Goal: Transaction & Acquisition: Book appointment/travel/reservation

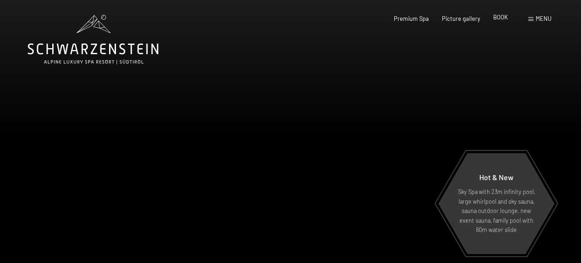
click at [497, 18] on span "BOOK" at bounding box center [500, 16] width 15 height 7
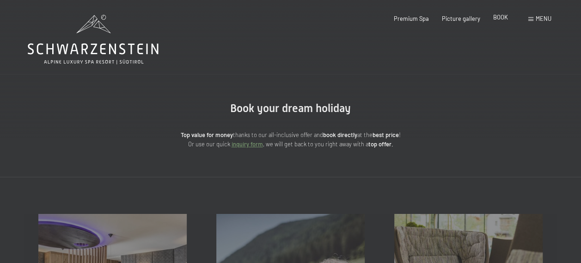
click at [501, 18] on span "BOOK" at bounding box center [500, 16] width 15 height 7
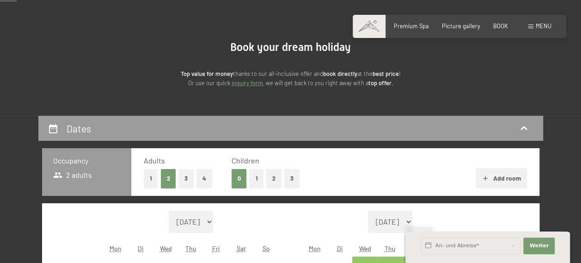
scroll to position [92, 0]
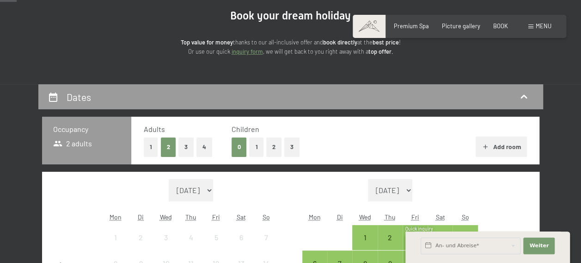
click at [270, 147] on button "2" at bounding box center [273, 146] width 15 height 19
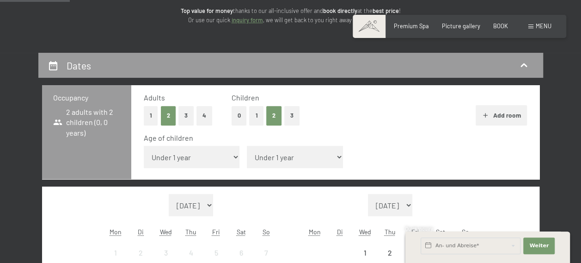
scroll to position [139, 0]
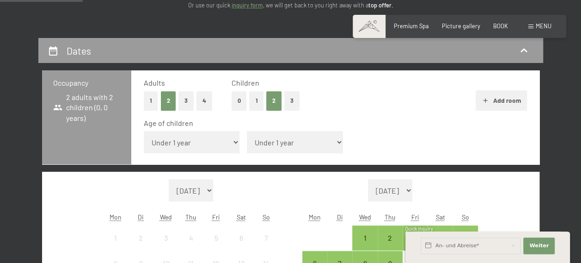
click at [196, 141] on select "Under 1 year 1 year 2 years 3 years 4 years 5 years 6 years 7 years 8 years 9 y…" at bounding box center [192, 142] width 96 height 22
select select "4"
click at [144, 131] on select "Under 1 year 1 year 2 years 3 years 4 years 5 years 6 years 7 years 8 years 9 y…" at bounding box center [192, 142] width 96 height 22
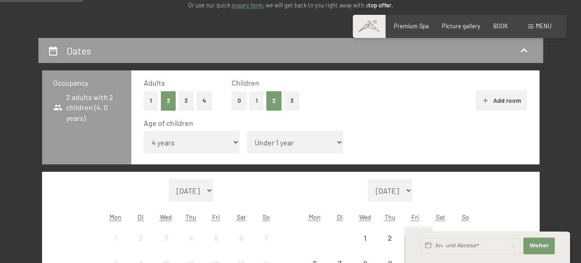
click at [247, 133] on select "Under 1 year 1 year 2 years 3 years 4 years 5 years 6 years 7 years 8 years 9 y…" at bounding box center [295, 142] width 96 height 22
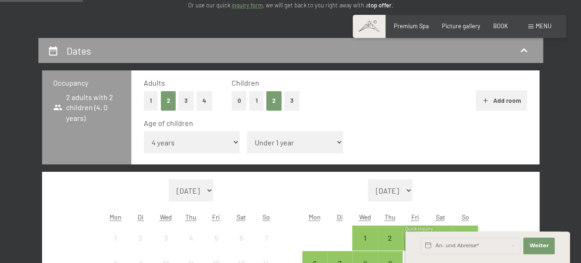
select select "9"
click at [247, 131] on select "Under 1 year 1 year 2 years 3 years 4 years 5 years 6 years 7 years 8 years 9 y…" at bounding box center [295, 142] width 96 height 22
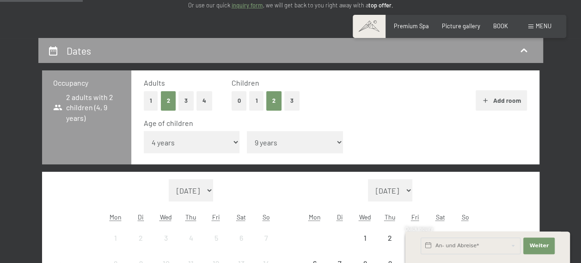
drag, startPoint x: 336, startPoint y: 133, endPoint x: 360, endPoint y: 132, distance: 23.1
click at [336, 131] on div "Age of children Under 1 year 1 year 2 years 3 years 4 years 5 years 6 years 7 y…" at bounding box center [335, 137] width 383 height 39
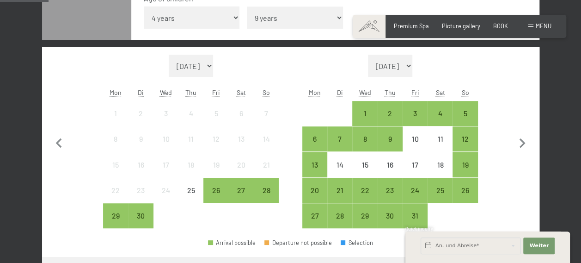
scroll to position [277, 0]
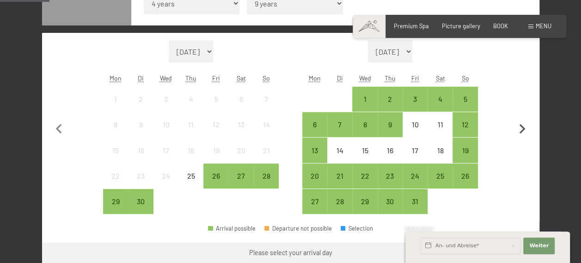
click at [519, 127] on icon "button" at bounding box center [522, 128] width 19 height 19
select select "[DATE]"
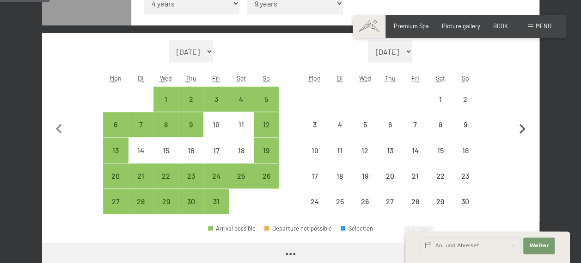
click at [520, 128] on icon "button" at bounding box center [522, 128] width 19 height 19
select select "[DATE]"
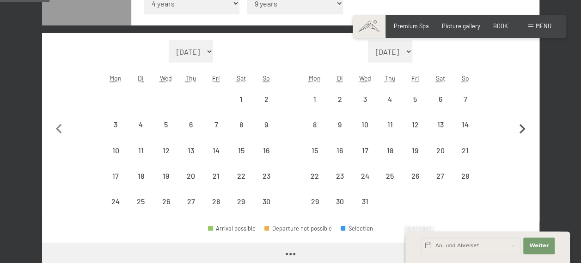
select select "[DATE]"
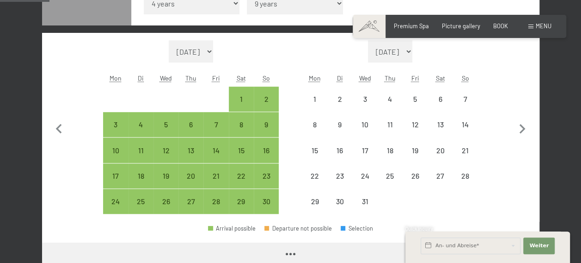
select select "[DATE]"
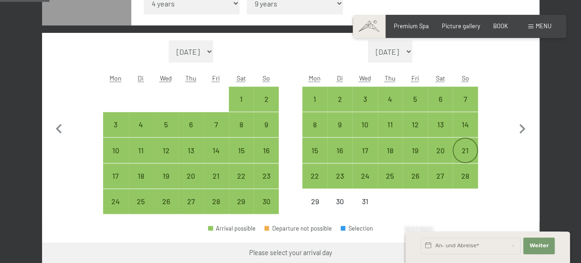
click at [460, 153] on div "21" at bounding box center [464, 158] width 23 height 23
select select "[DATE]"
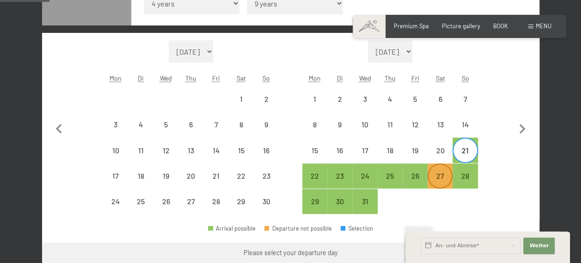
click at [442, 172] on div "27" at bounding box center [439, 183] width 23 height 23
select select "[DATE]"
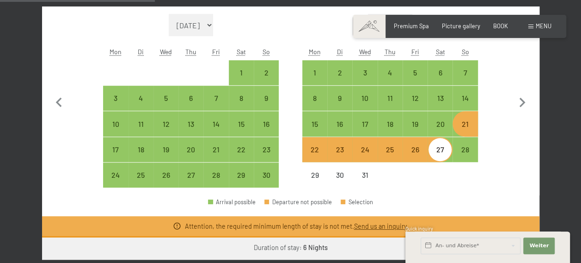
scroll to position [324, 0]
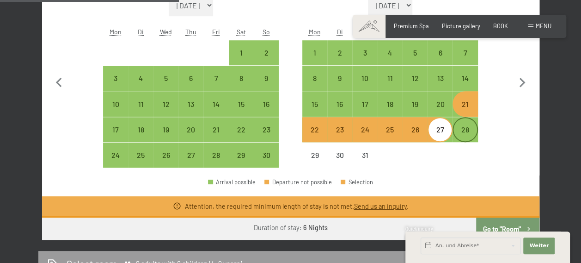
click at [463, 131] on div "28" at bounding box center [464, 137] width 23 height 23
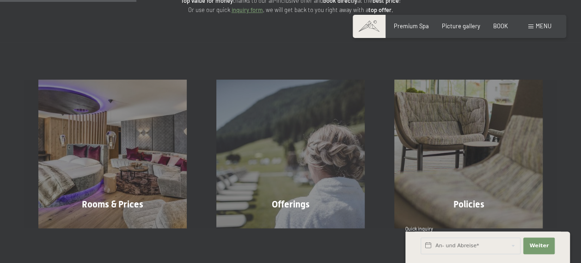
scroll to position [0, 0]
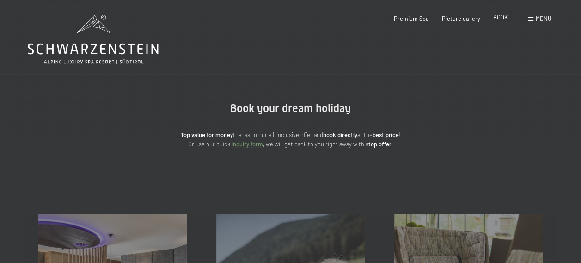
click at [496, 19] on span "BOOK" at bounding box center [500, 16] width 15 height 7
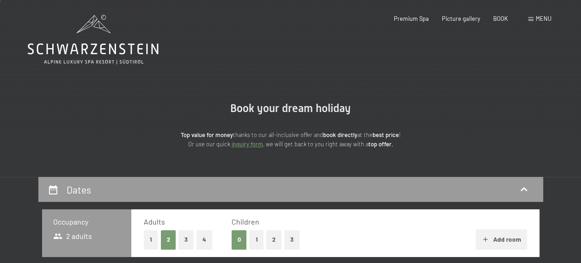
scroll to position [185, 0]
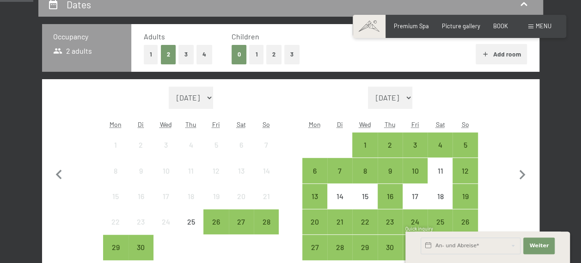
click at [275, 50] on button "2" at bounding box center [273, 54] width 15 height 19
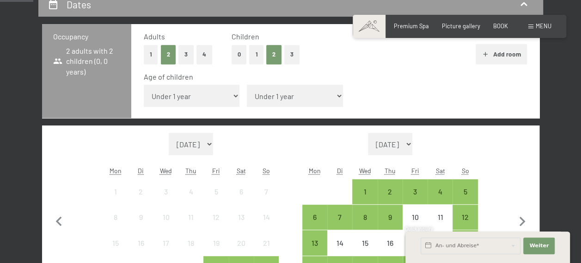
click at [195, 98] on select "Under 1 year 1 year 2 years 3 years 4 years 5 years 6 years 7 years 8 years 9 y…" at bounding box center [192, 96] width 96 height 22
click at [144, 85] on select "Under 1 year 1 year 2 years 3 years 4 years 5 years 6 years 7 years 8 years 9 y…" at bounding box center [192, 96] width 96 height 22
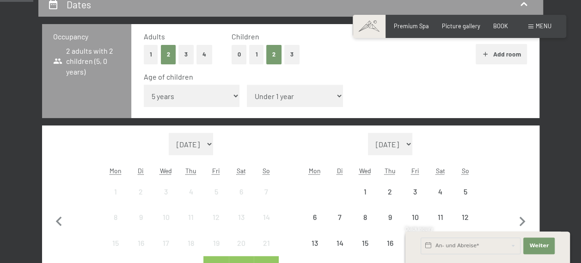
click at [176, 90] on select "Under 1 year 1 year 2 years 3 years 4 years 5 years 6 years 7 years 8 years 9 y…" at bounding box center [192, 96] width 96 height 22
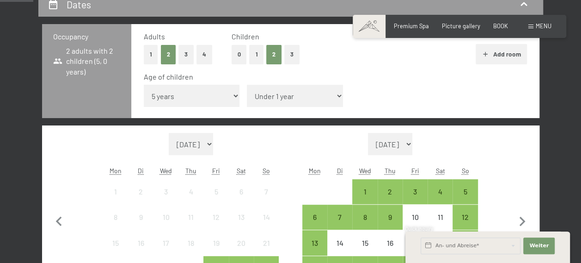
select select "4"
click at [144, 85] on select "Under 1 year 1 year 2 years 3 years 4 years 5 years 6 years 7 years 8 years 9 y…" at bounding box center [192, 96] width 96 height 22
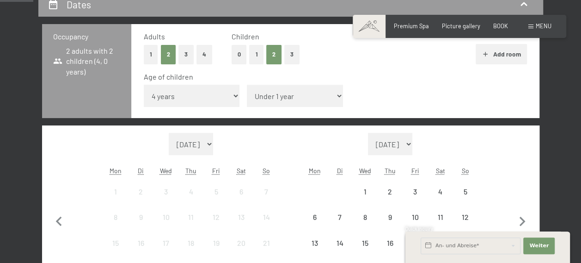
click at [247, 91] on select "Under 1 year 1 year 2 years 3 years 4 years 5 years 6 years 7 years 8 years 9 y…" at bounding box center [295, 96] width 96 height 22
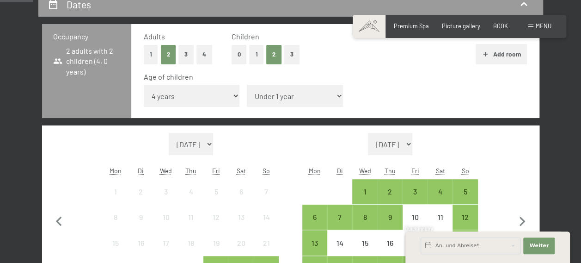
select select "9"
click at [247, 85] on select "Under 1 year 1 year 2 years 3 years 4 years 5 years 6 years 7 years 8 years 9 y…" at bounding box center [295, 96] width 96 height 22
click at [522, 220] on icon "button" at bounding box center [522, 221] width 19 height 19
select select "[DATE]"
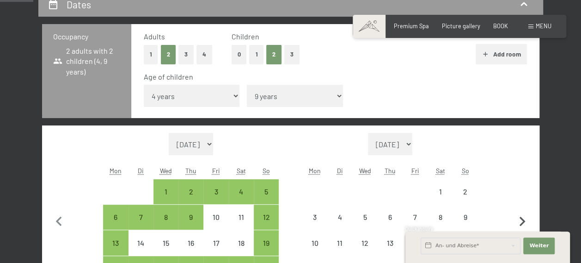
click at [523, 220] on icon "button" at bounding box center [523, 221] width 6 height 10
select select "[DATE]"
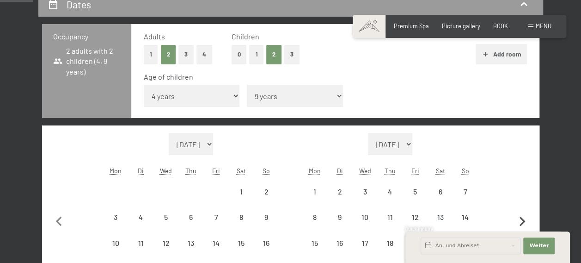
click at [523, 220] on icon "button" at bounding box center [523, 221] width 6 height 10
select select "[DATE]"
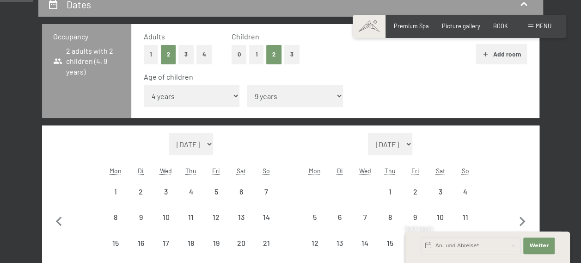
select select "[DATE]"
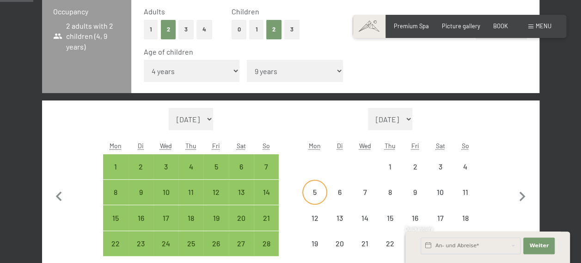
scroll to position [231, 0]
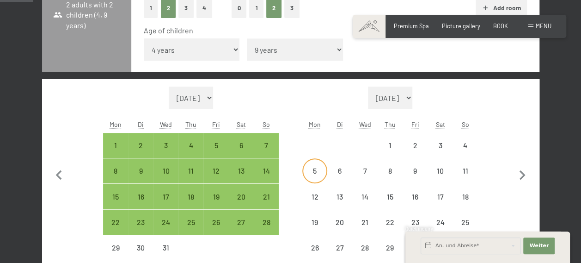
select select "[DATE]"
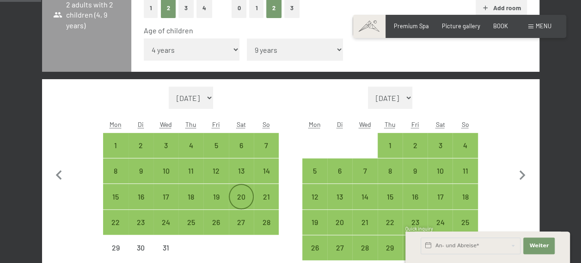
click at [245, 200] on div "20" at bounding box center [241, 204] width 23 height 23
select select "[DATE]"
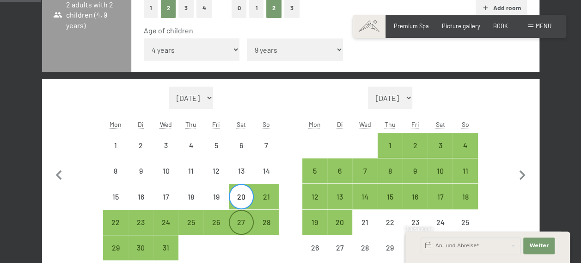
click at [246, 226] on div "27" at bounding box center [241, 229] width 23 height 23
select select "[DATE]"
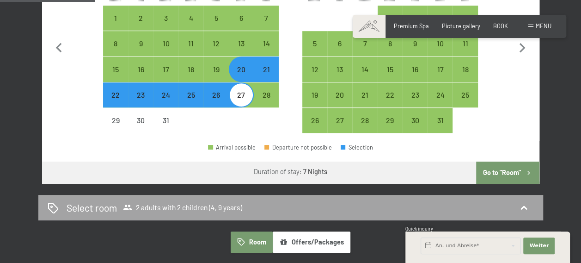
scroll to position [370, 0]
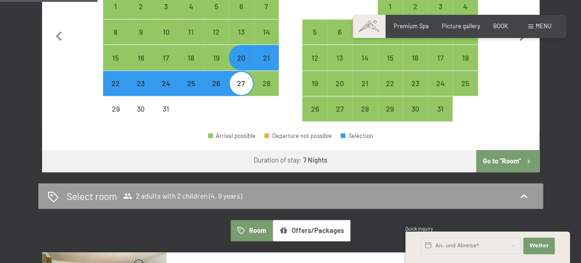
click at [495, 159] on font "Go to "Room"" at bounding box center [502, 161] width 38 height 8
select select "[DATE]"
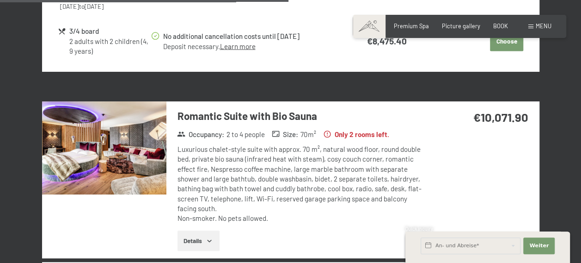
scroll to position [916, 0]
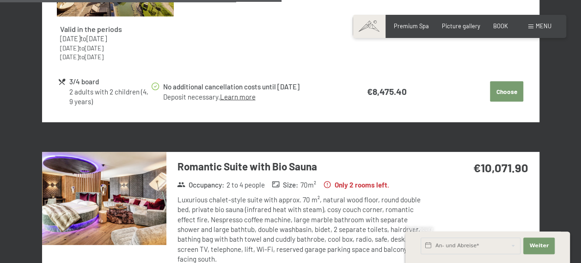
click at [112, 184] on img at bounding box center [104, 198] width 124 height 93
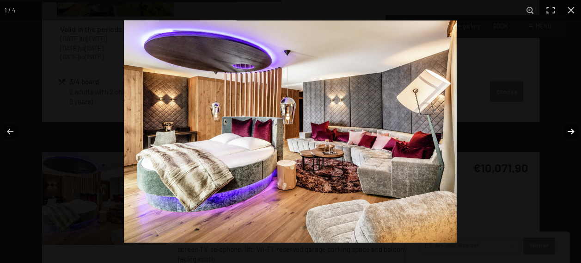
click at [568, 131] on button "button" at bounding box center [565, 131] width 32 height 46
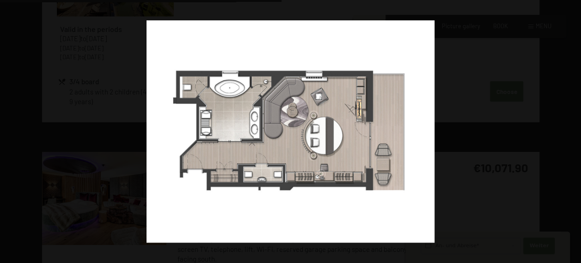
click at [568, 131] on button "button" at bounding box center [565, 131] width 32 height 46
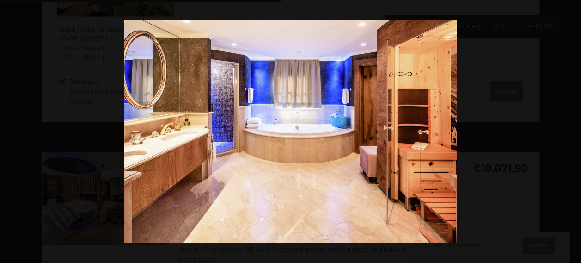
click at [568, 131] on button "button" at bounding box center [565, 131] width 32 height 46
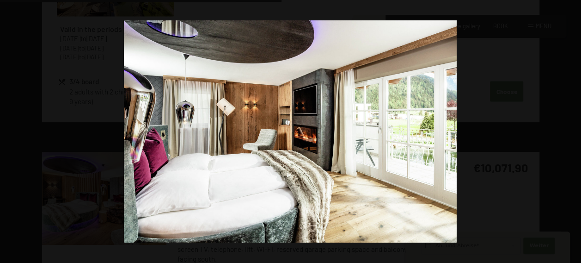
click at [568, 131] on button "button" at bounding box center [565, 131] width 32 height 46
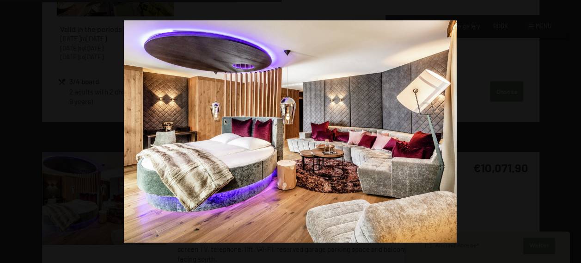
click at [568, 131] on button "button" at bounding box center [565, 131] width 32 height 46
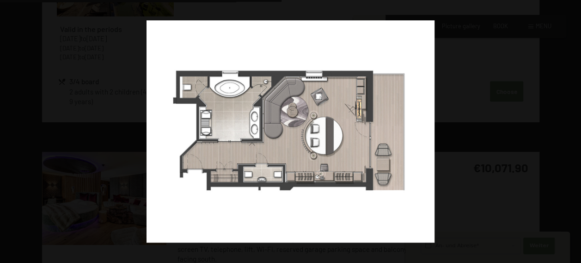
click at [568, 131] on button "button" at bounding box center [565, 131] width 32 height 46
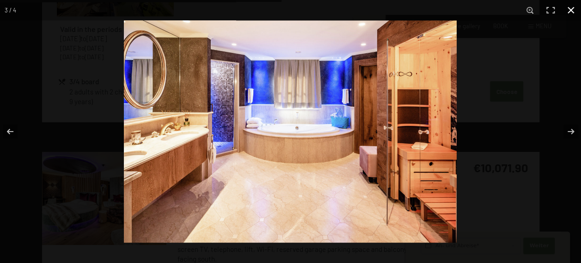
click at [570, 12] on button "button" at bounding box center [571, 10] width 20 height 20
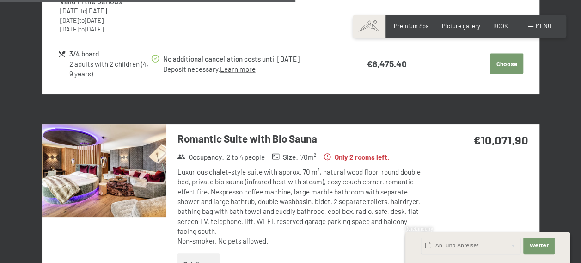
scroll to position [962, 0]
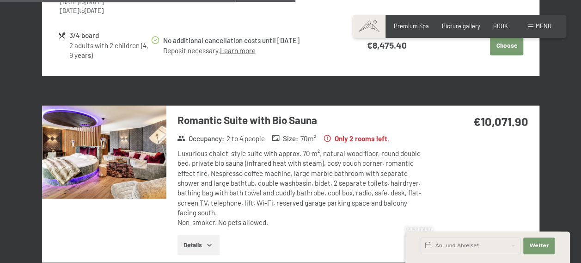
drag, startPoint x: 434, startPoint y: 162, endPoint x: 437, endPoint y: 165, distance: 5.2
click at [434, 162] on div "Romantic Suite with Bio Sauna Occupancy: 2 to 4 people Size: 70 m² Only 2 rooms…" at bounding box center [290, 183] width 497 height 157
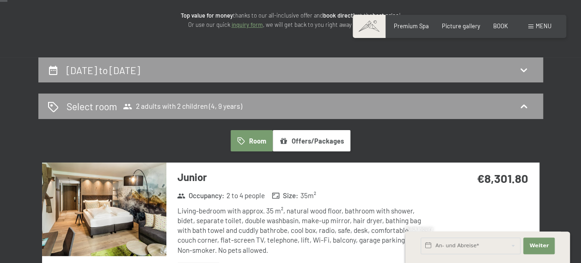
scroll to position [0, 0]
